Goal: Check status: Check status

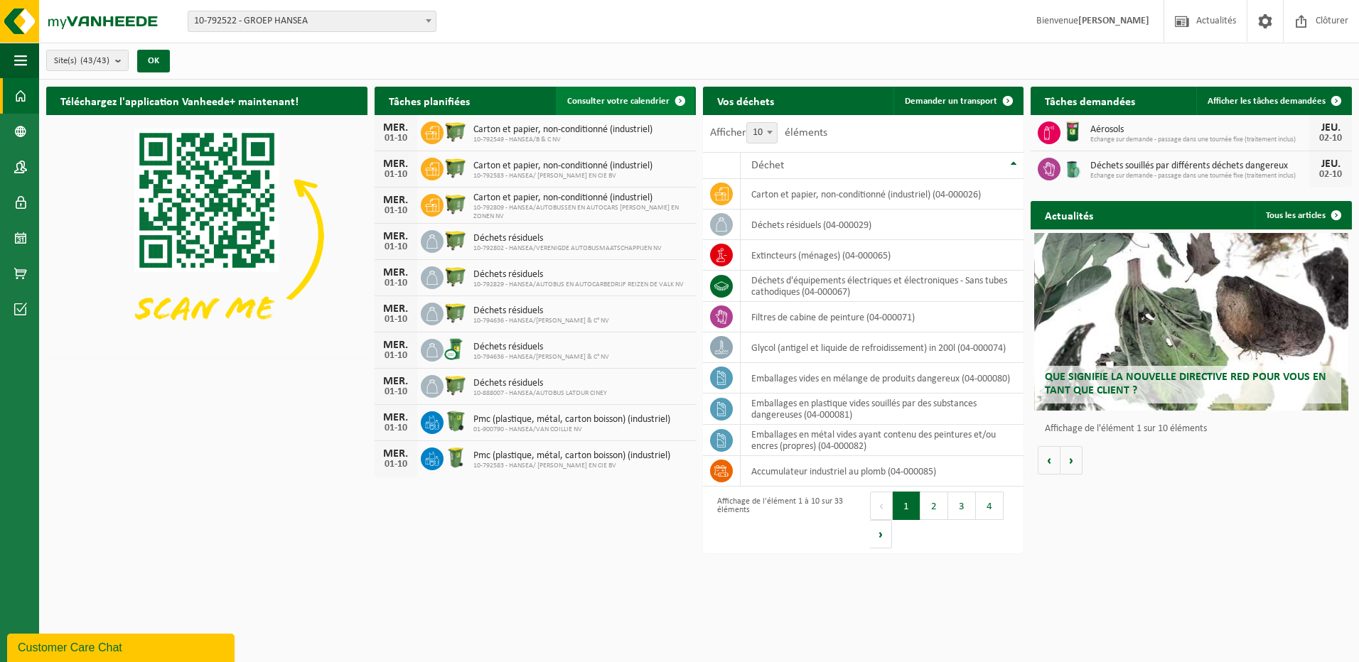
click at [674, 100] on span at bounding box center [680, 101] width 28 height 28
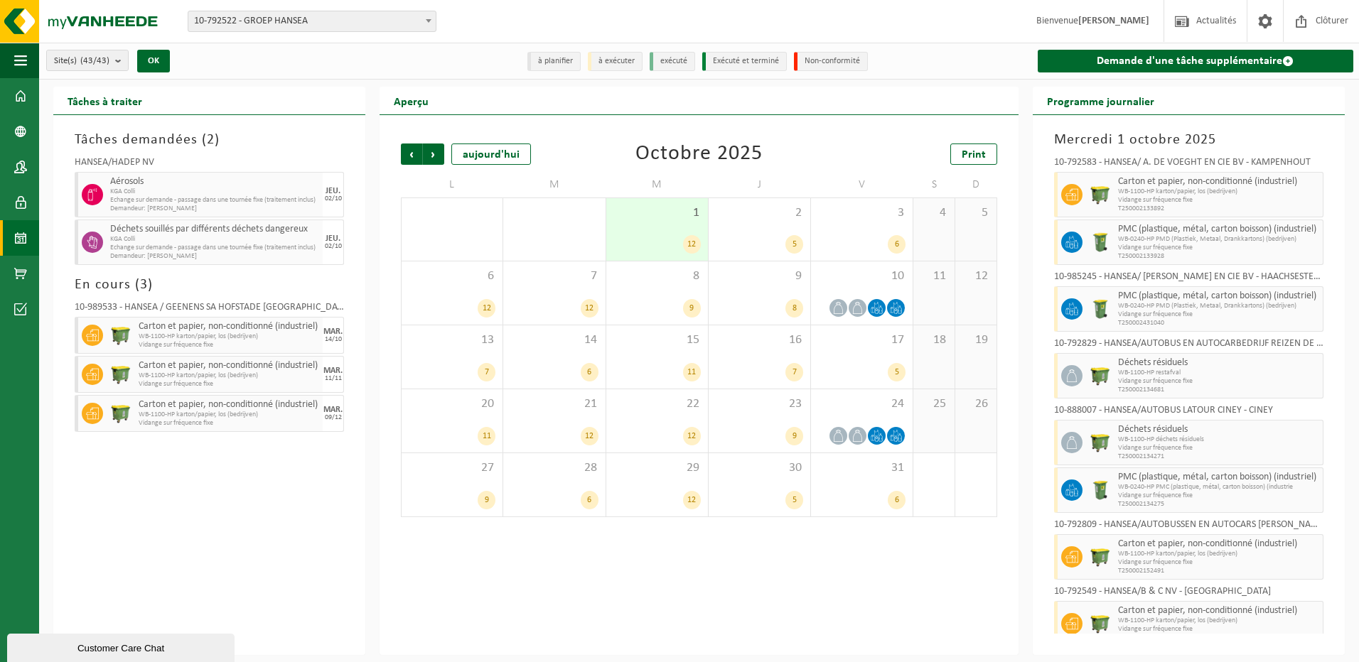
click at [660, 218] on span "1" at bounding box center [656, 213] width 87 height 16
click at [765, 232] on div "2 5" at bounding box center [760, 229] width 102 height 63
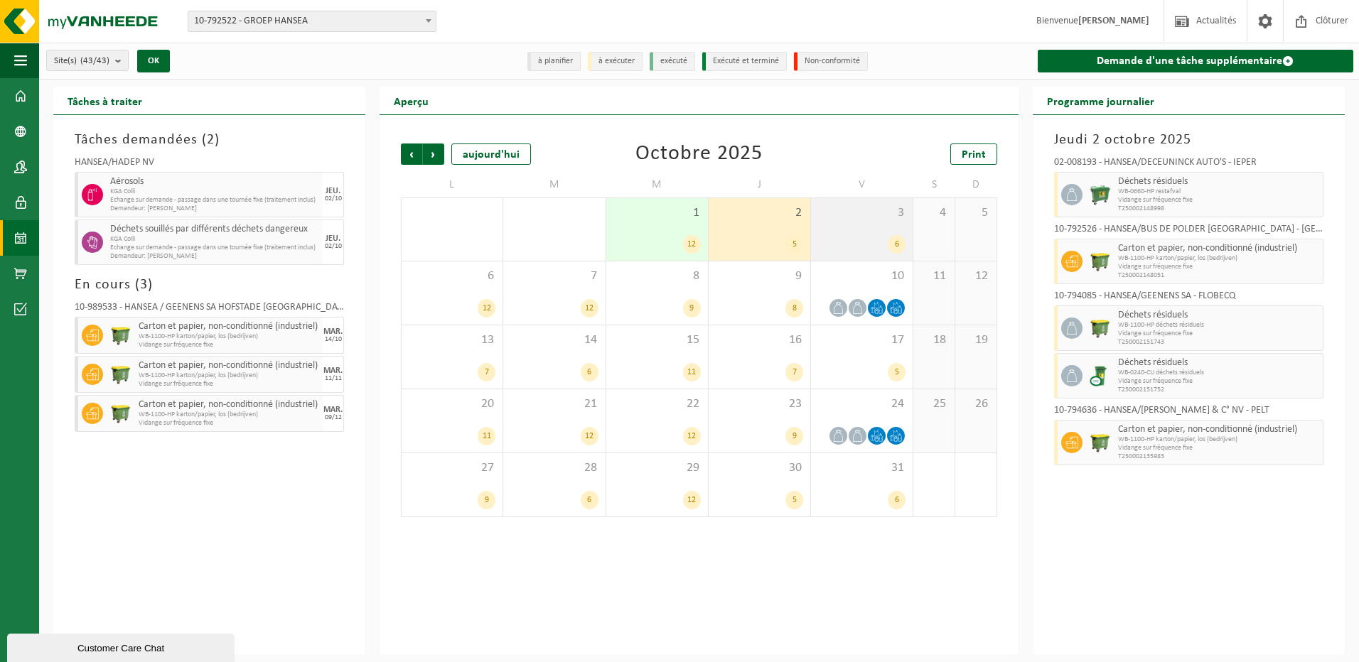
click at [852, 232] on div "3 6" at bounding box center [862, 229] width 102 height 63
